Goal: Find specific page/section: Find specific page/section

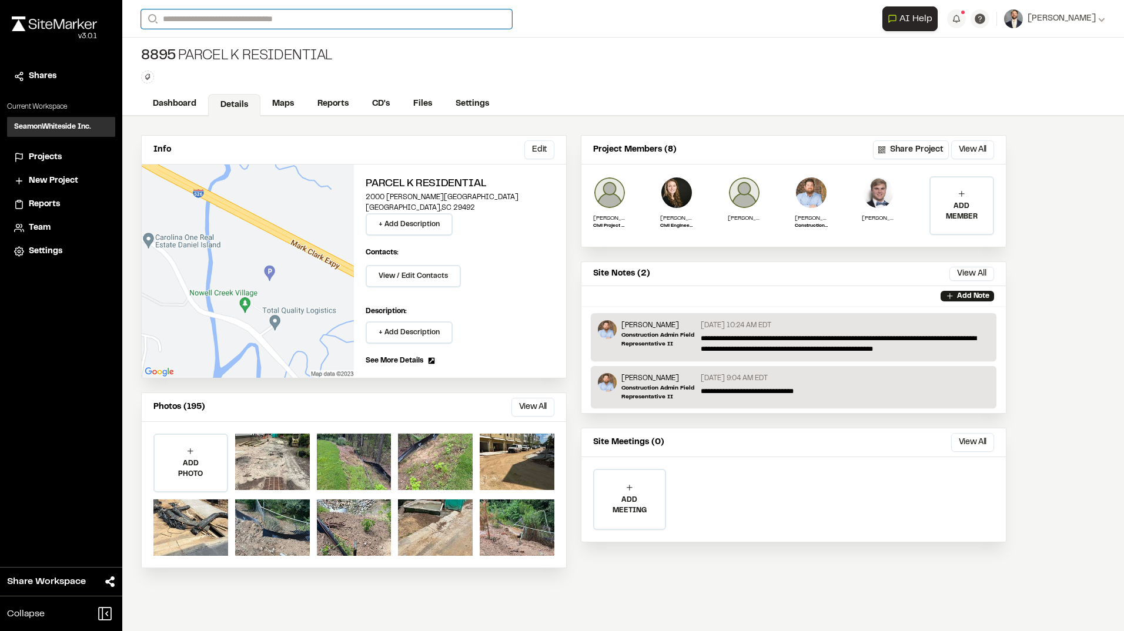
click at [246, 19] on input "Search" at bounding box center [326, 18] width 371 height 19
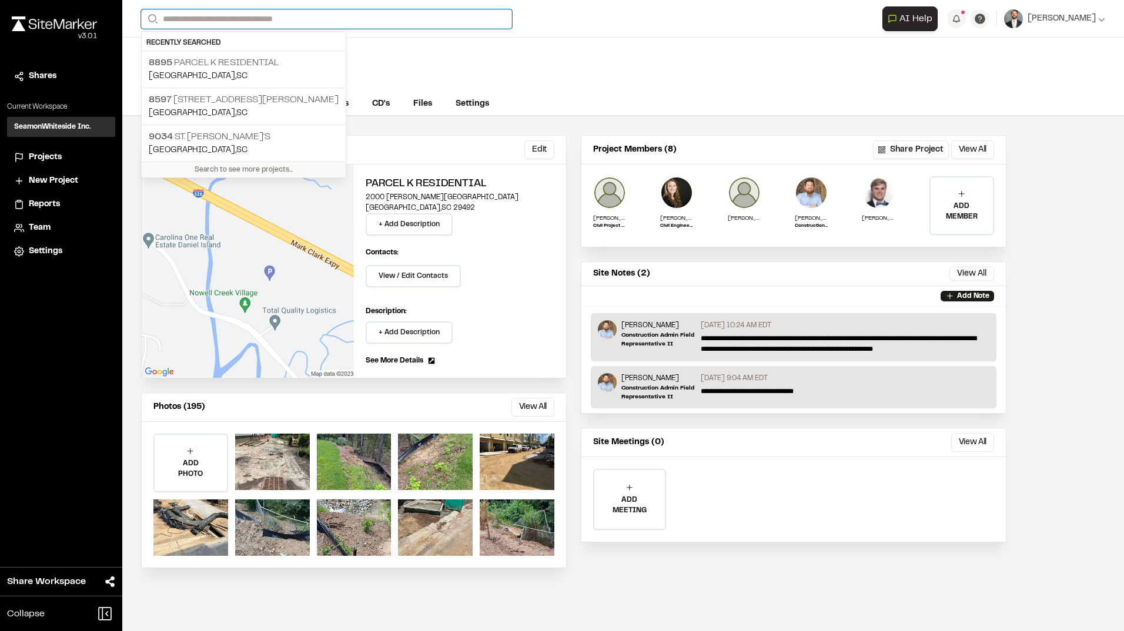
type input "*"
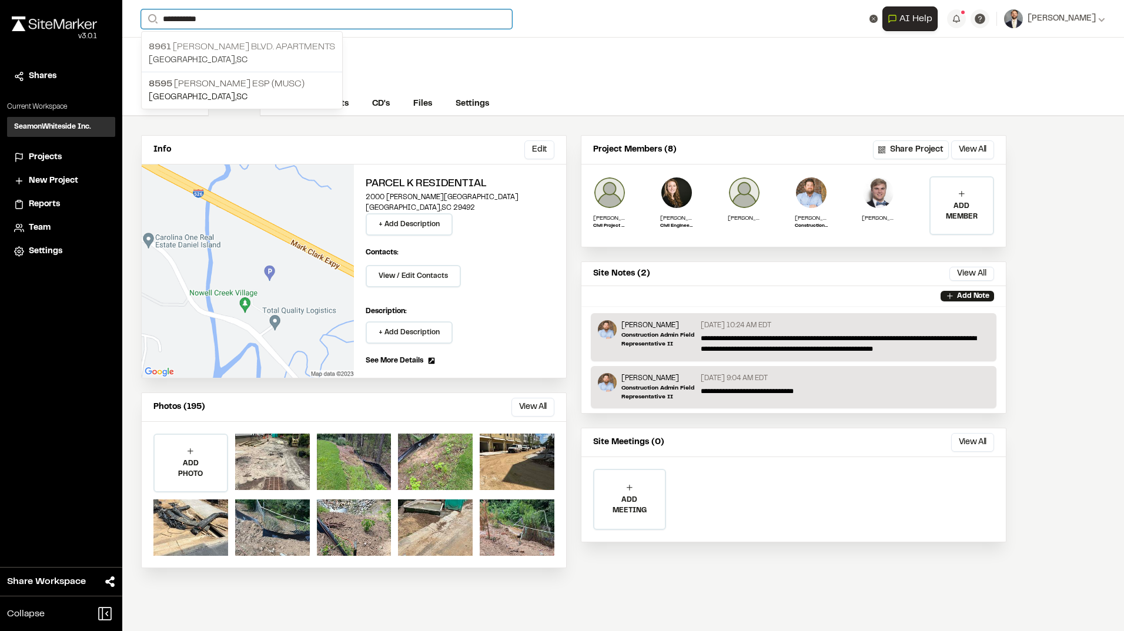
type input "**********"
click at [256, 48] on p "[STREET_ADDRESS][PERSON_NAME] Apartments" at bounding box center [242, 47] width 186 height 14
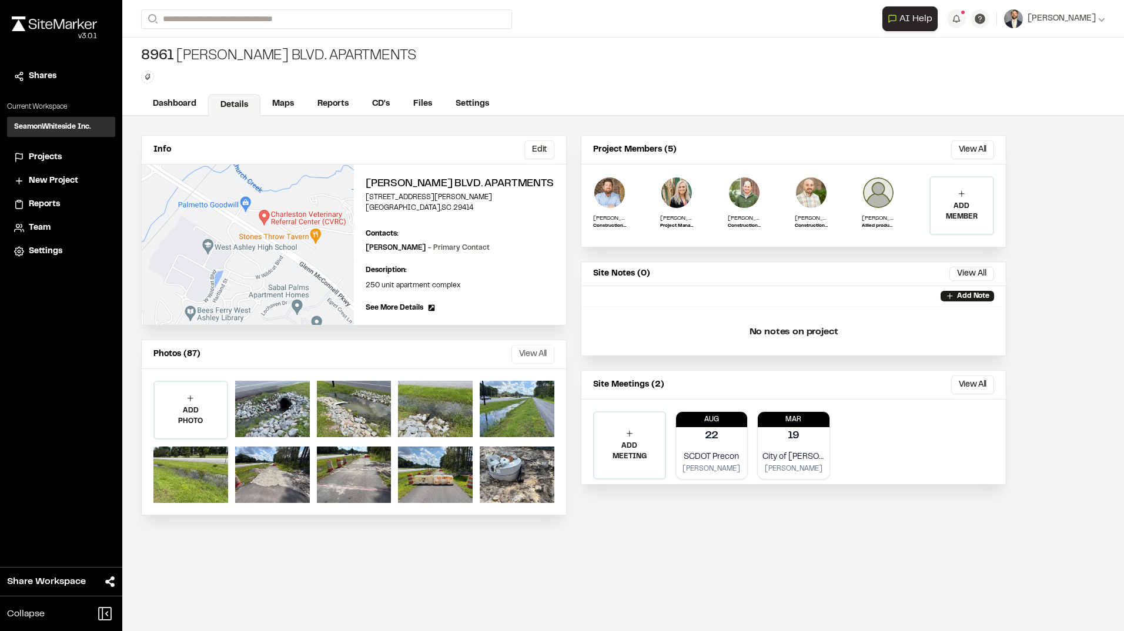
click at [535, 364] on button "View All" at bounding box center [532, 354] width 43 height 19
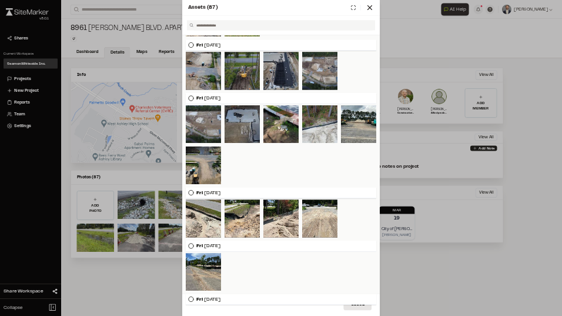
scroll to position [176, 0]
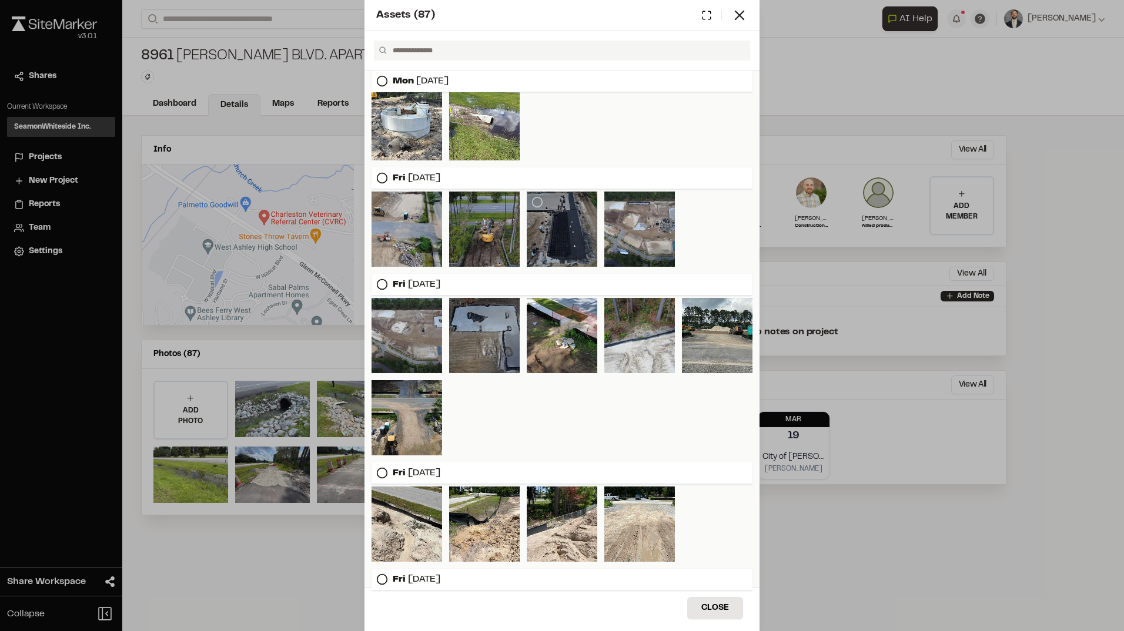
click at [566, 219] on div at bounding box center [562, 229] width 71 height 75
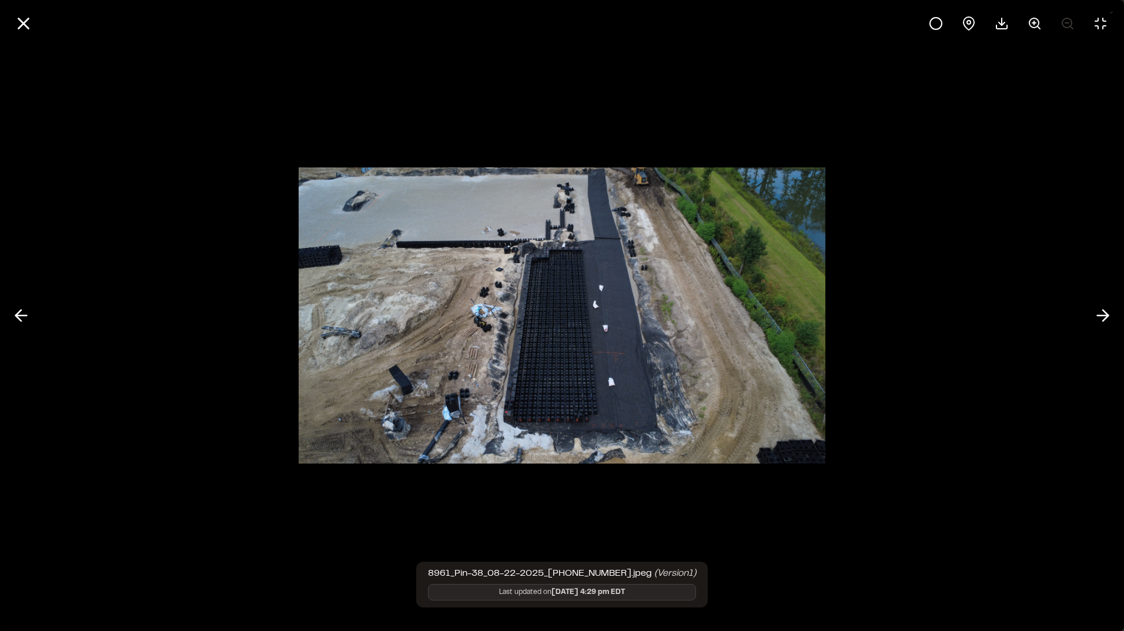
click at [558, 322] on img at bounding box center [562, 316] width 527 height 320
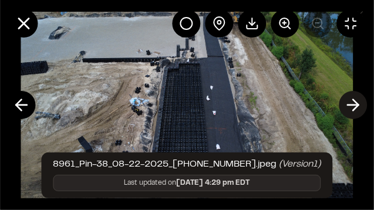
click at [356, 107] on polyline at bounding box center [355, 105] width 5 height 11
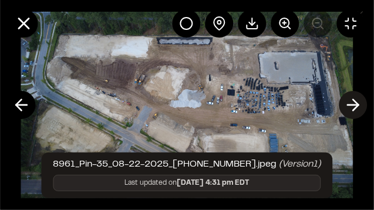
click at [354, 107] on icon at bounding box center [353, 105] width 19 height 20
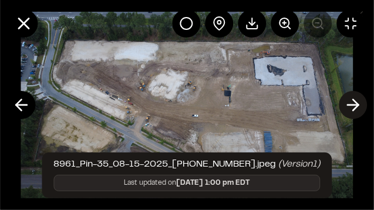
click at [354, 107] on icon at bounding box center [353, 105] width 19 height 20
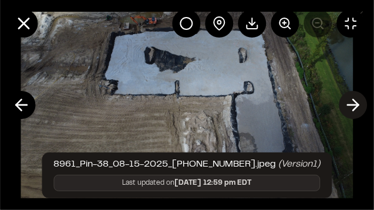
click at [354, 107] on icon at bounding box center [353, 105] width 19 height 20
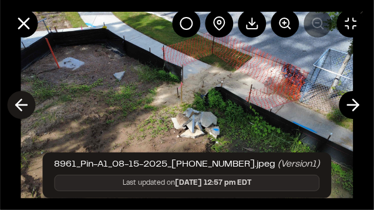
click at [26, 105] on line at bounding box center [21, 105] width 11 height 0
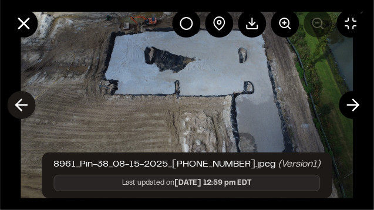
click at [28, 102] on icon at bounding box center [21, 105] width 19 height 20
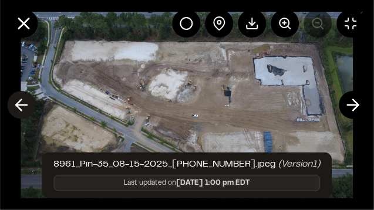
click at [28, 102] on icon at bounding box center [21, 105] width 19 height 20
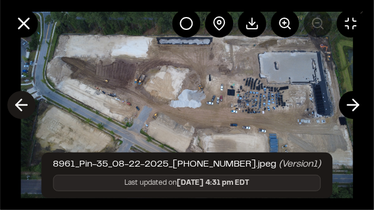
click at [28, 102] on icon at bounding box center [21, 105] width 19 height 20
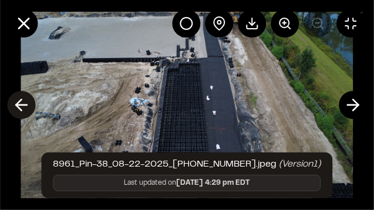
click at [28, 102] on icon at bounding box center [21, 105] width 19 height 20
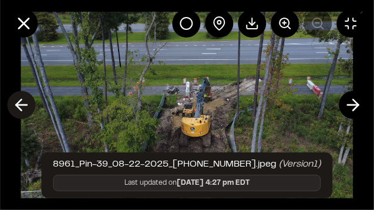
click at [28, 102] on icon at bounding box center [21, 105] width 19 height 20
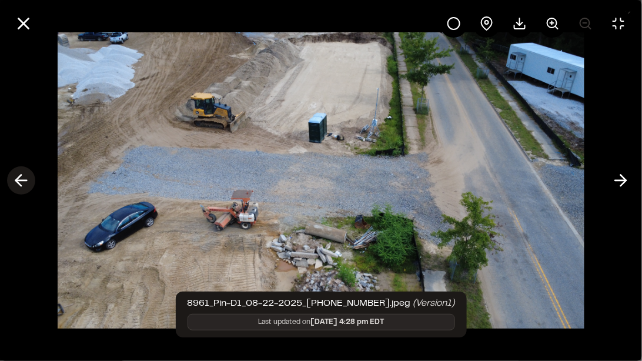
click at [19, 179] on icon at bounding box center [21, 180] width 19 height 20
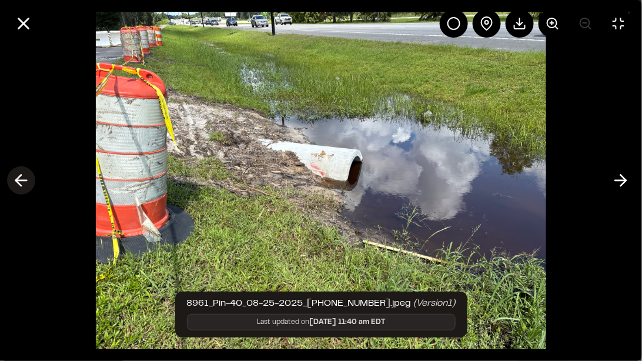
click at [22, 183] on icon at bounding box center [21, 180] width 19 height 20
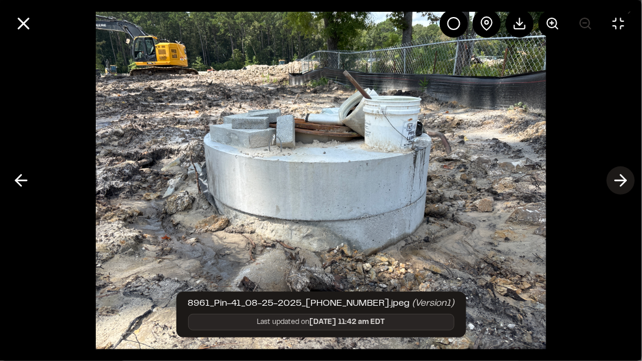
click at [615, 180] on line at bounding box center [620, 180] width 11 height 0
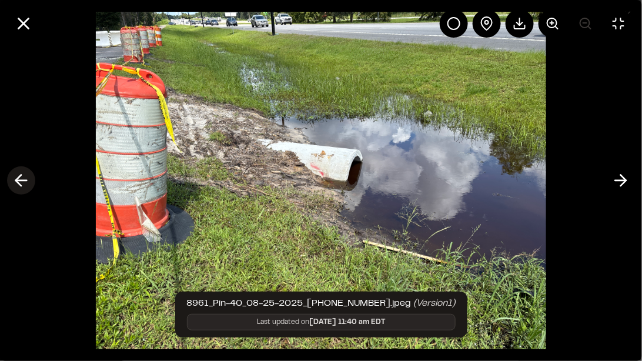
click at [14, 180] on icon at bounding box center [21, 180] width 19 height 20
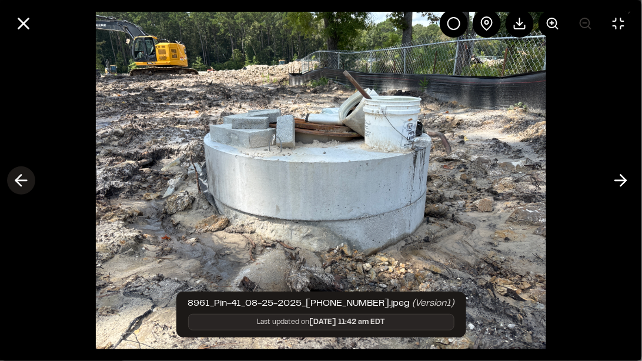
click at [16, 180] on polyline at bounding box center [18, 180] width 5 height 11
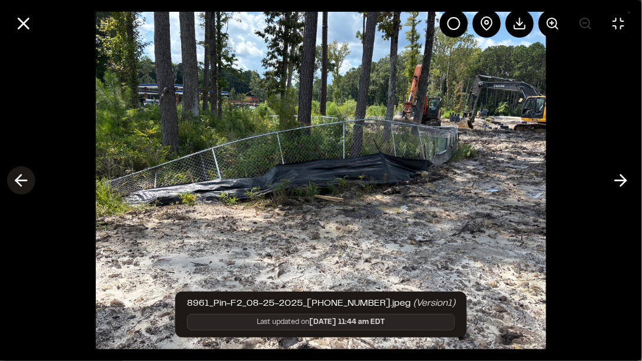
click at [16, 180] on polyline at bounding box center [18, 180] width 5 height 11
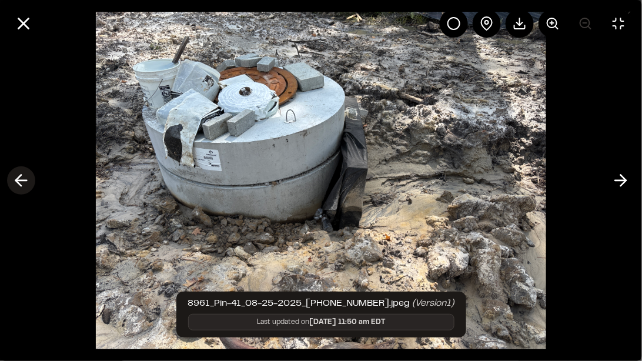
click at [14, 181] on icon at bounding box center [21, 180] width 19 height 20
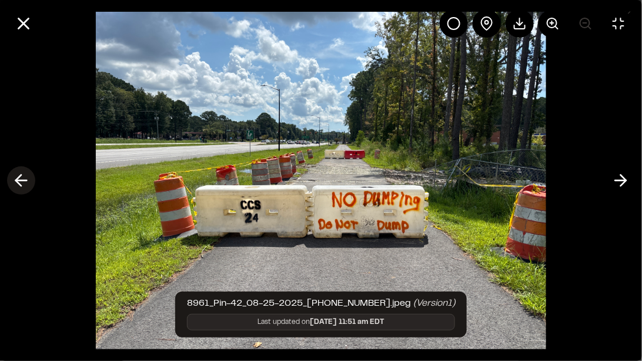
click at [14, 181] on icon at bounding box center [21, 180] width 19 height 20
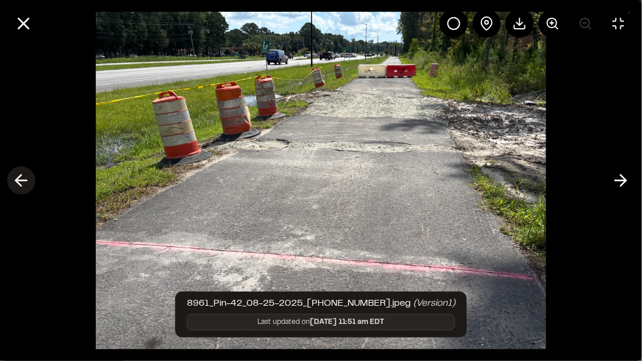
click at [14, 181] on icon at bounding box center [21, 180] width 19 height 20
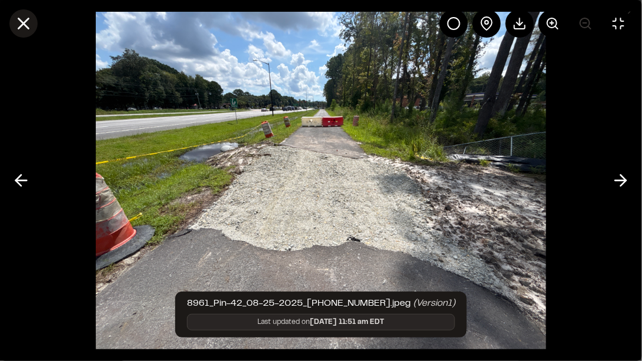
click at [18, 28] on icon at bounding box center [24, 24] width 20 height 20
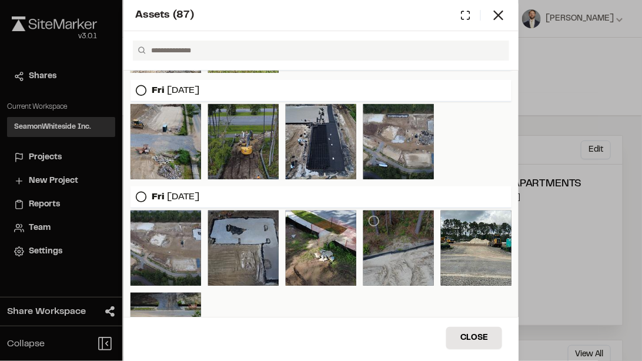
scroll to position [269, 0]
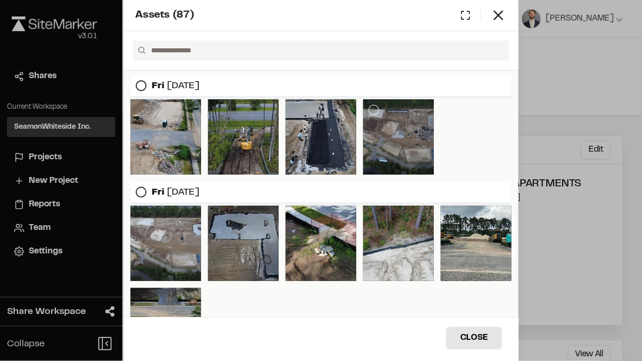
click at [407, 168] on div at bounding box center [398, 136] width 71 height 75
